Goal: Find specific page/section: Find specific page/section

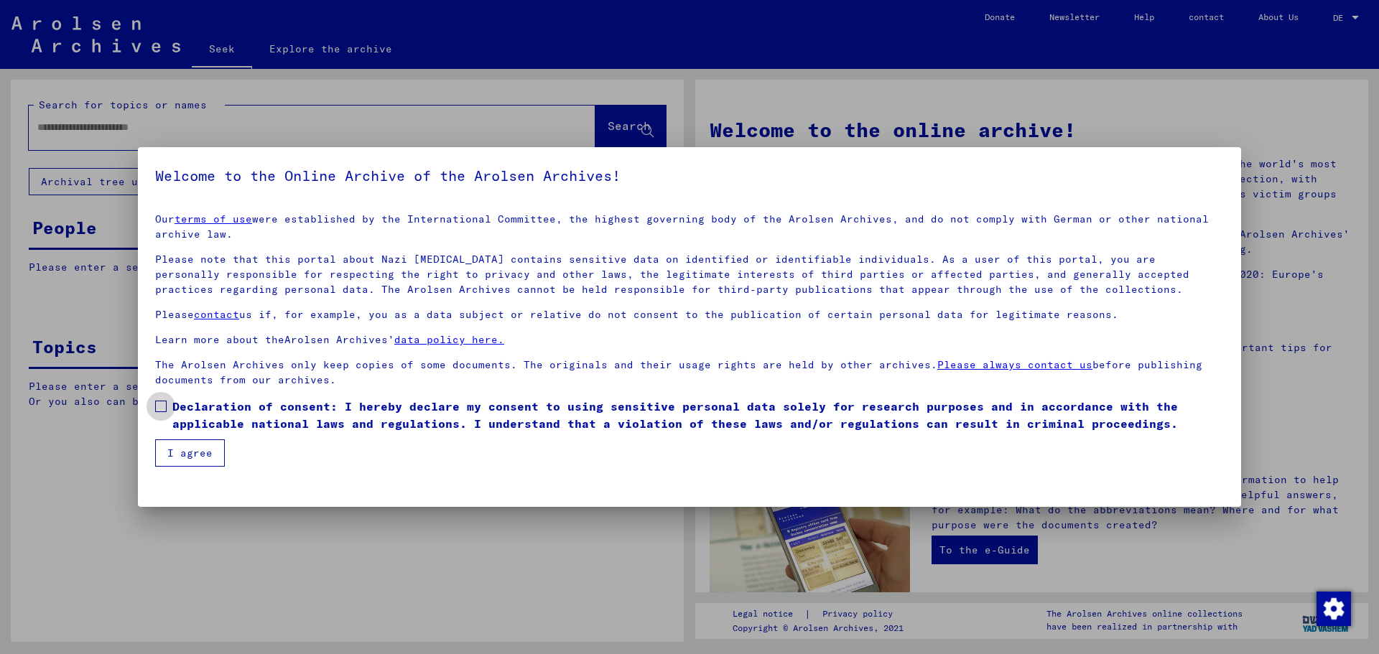
click at [162, 404] on span at bounding box center [160, 406] width 11 height 11
click at [195, 460] on button "I agree" at bounding box center [190, 452] width 70 height 27
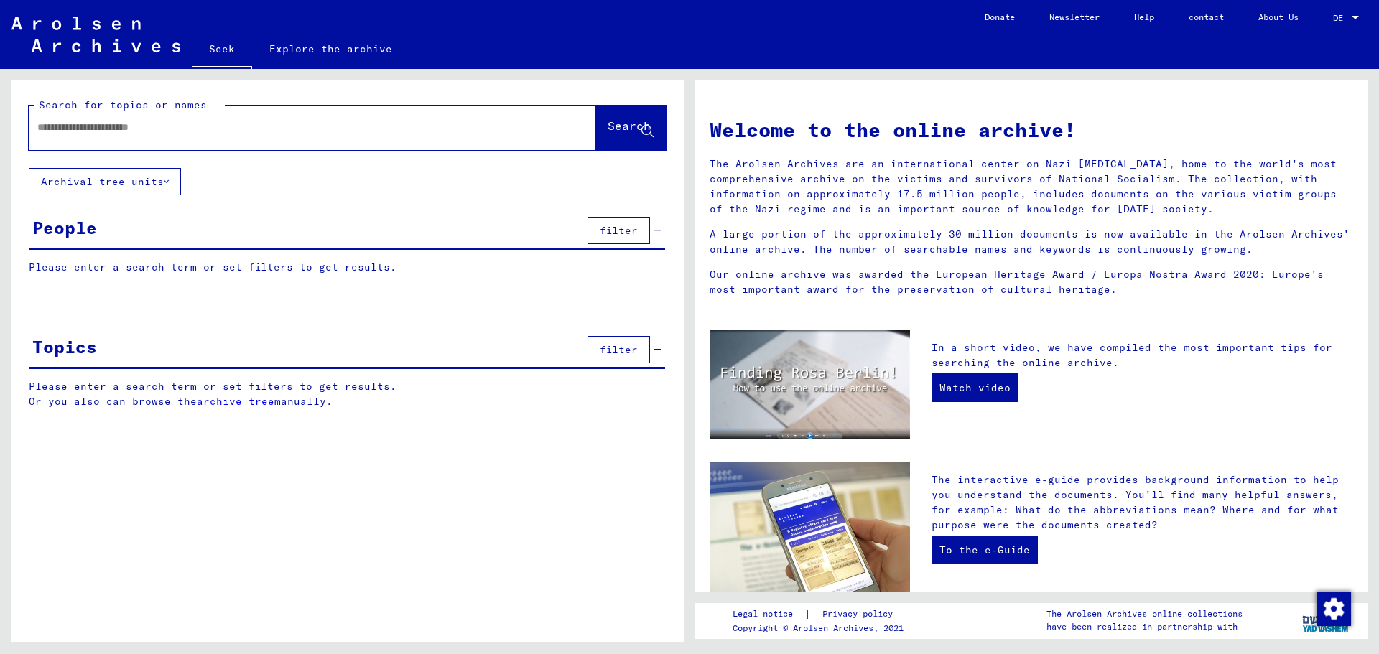
click at [229, 264] on font "Please enter a search term or set filters to get results." at bounding box center [213, 267] width 368 height 13
click at [231, 270] on font "Please enter a search term or set filters to get results." at bounding box center [213, 267] width 368 height 13
click at [138, 190] on button "Archival tree units" at bounding box center [105, 181] width 152 height 27
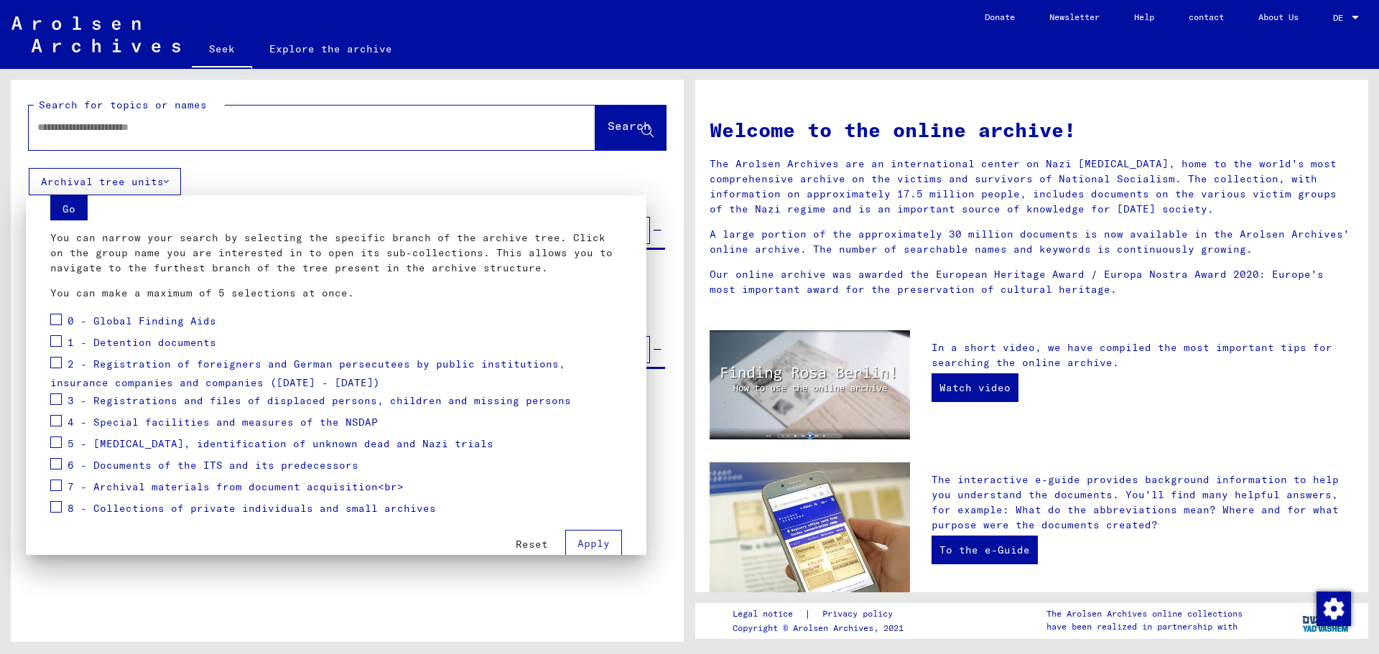
scroll to position [78, 0]
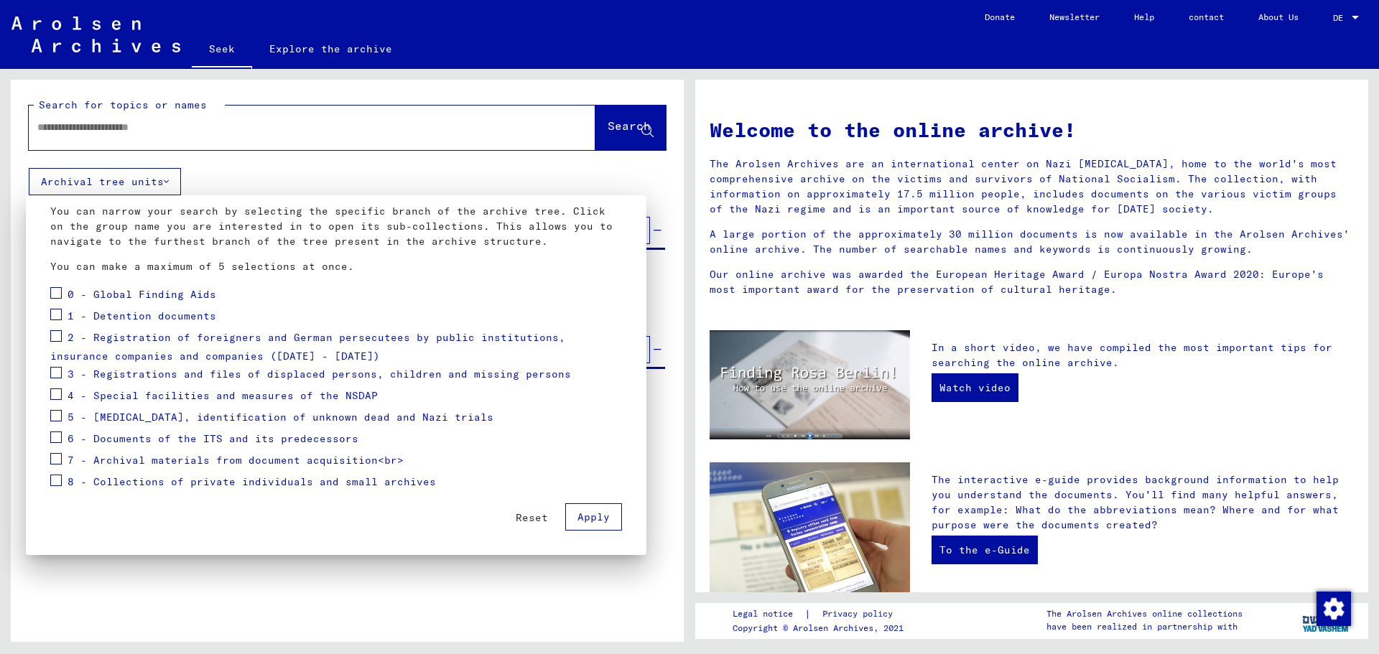
click at [109, 482] on font "8 - Collections of private individuals and small archives" at bounding box center [252, 481] width 368 height 13
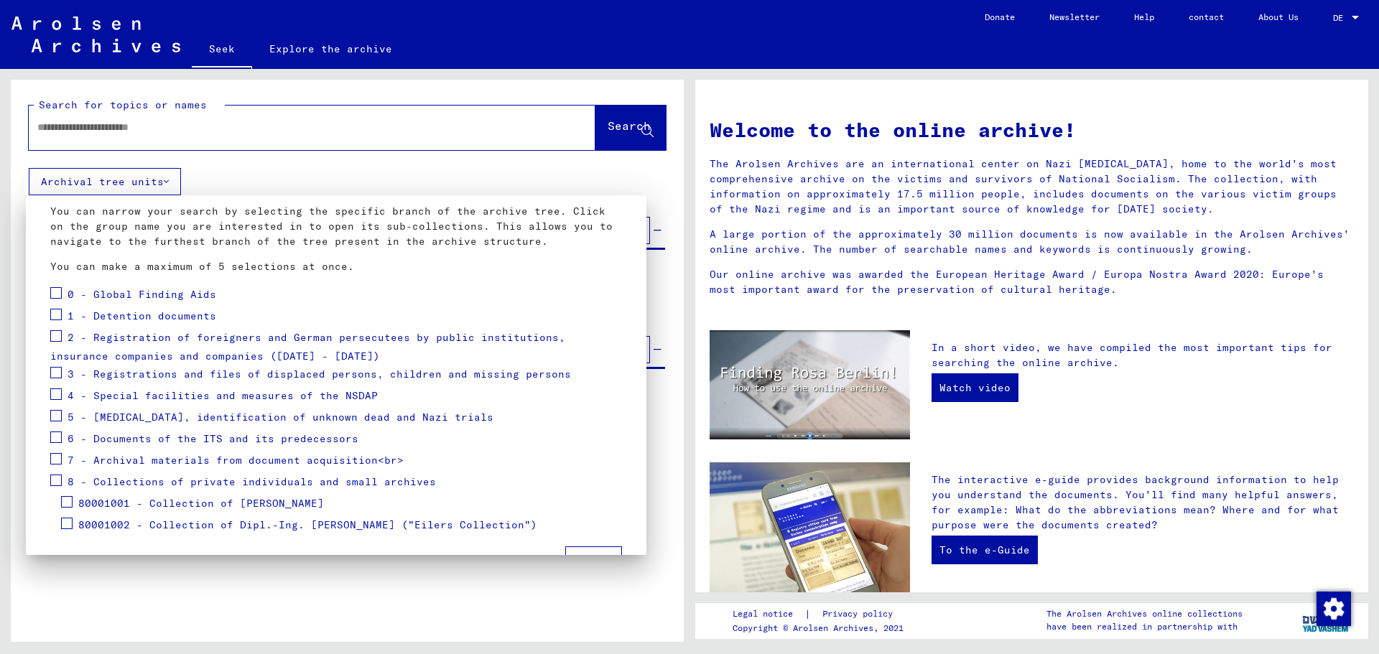
click at [187, 508] on font "80001001 - Collection of [PERSON_NAME]" at bounding box center [201, 503] width 246 height 13
click at [175, 543] on font "Temp802 - Homes" at bounding box center [137, 546] width 97 height 13
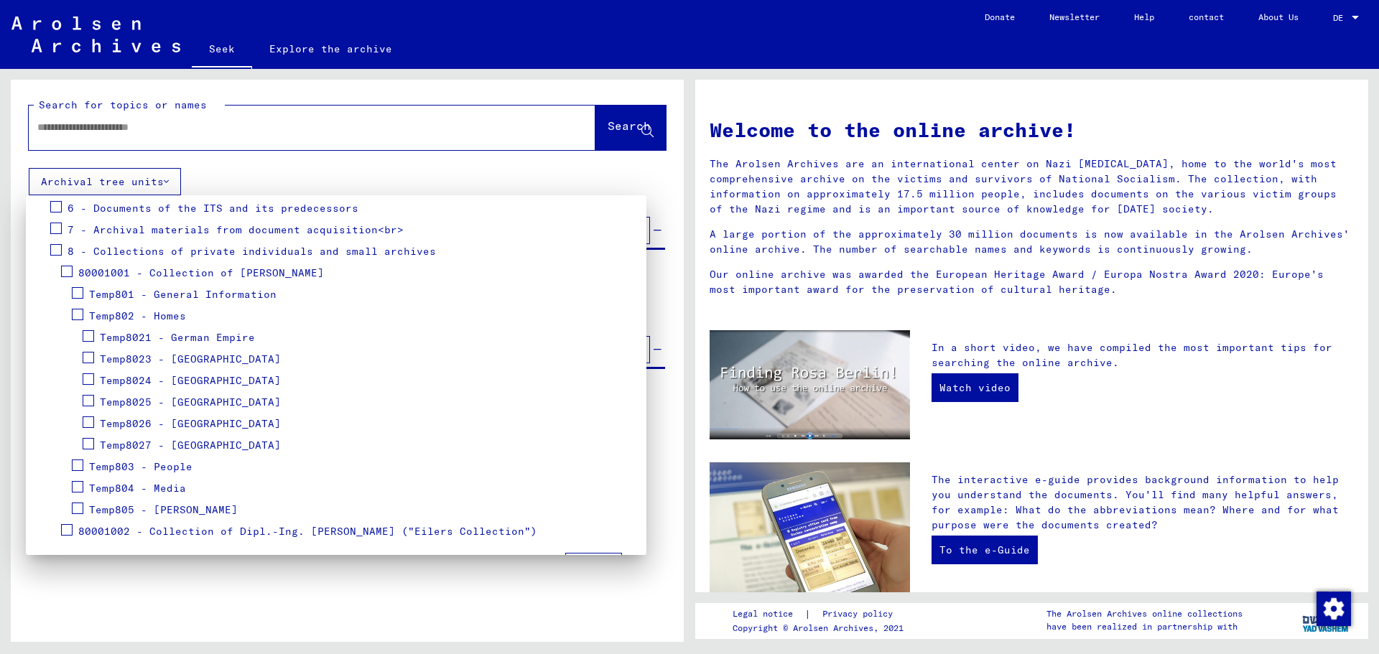
scroll to position [332, 0]
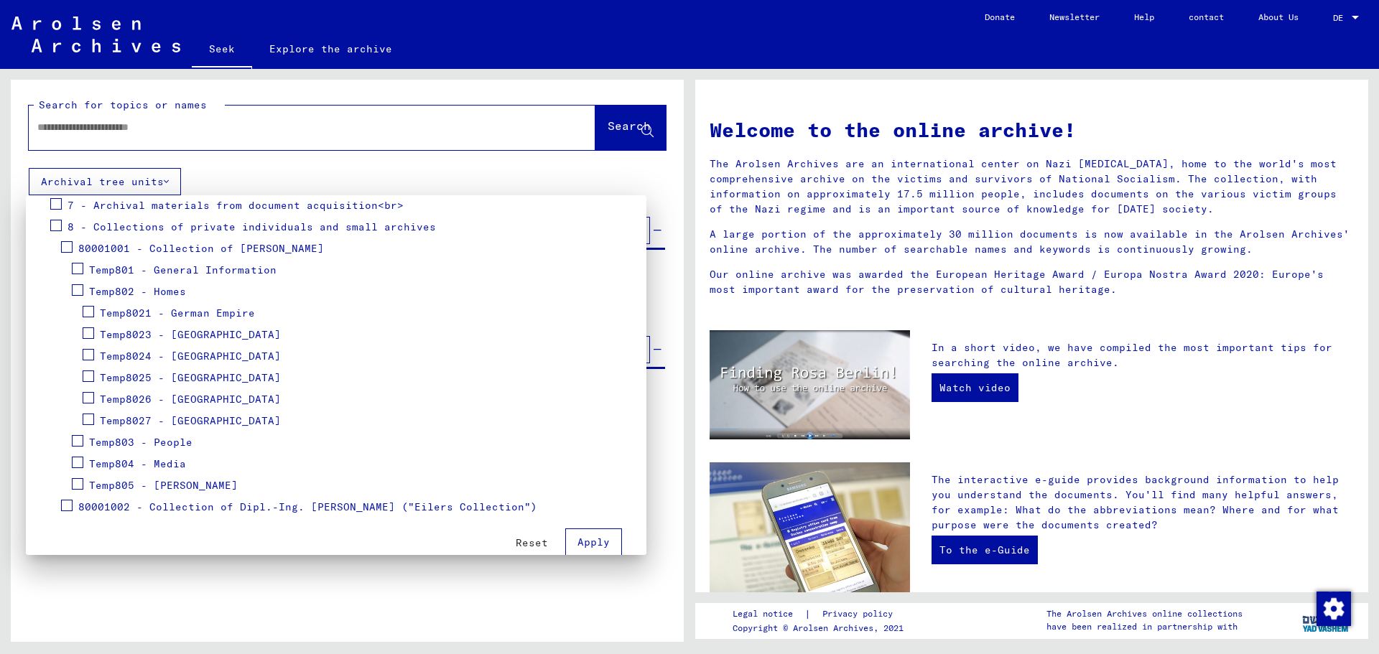
click at [163, 442] on font "Temp803 - People" at bounding box center [140, 442] width 103 height 13
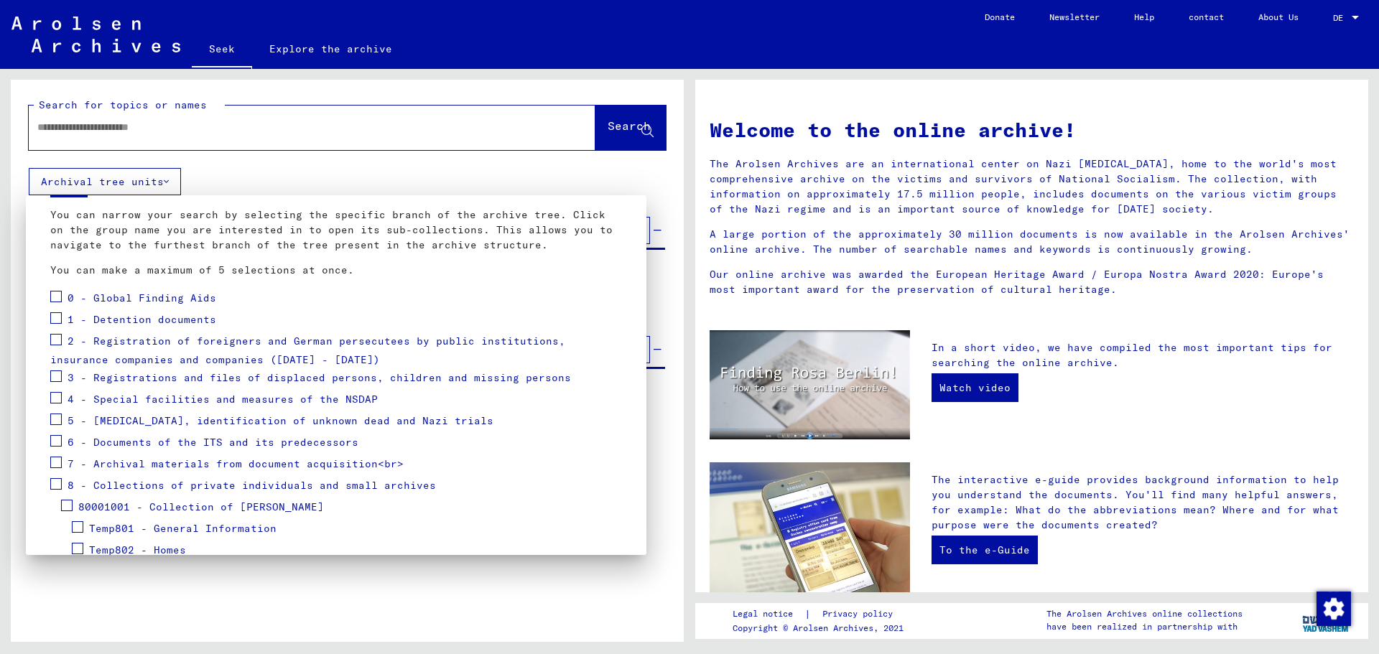
scroll to position [0, 0]
